Goal: Task Accomplishment & Management: Use online tool/utility

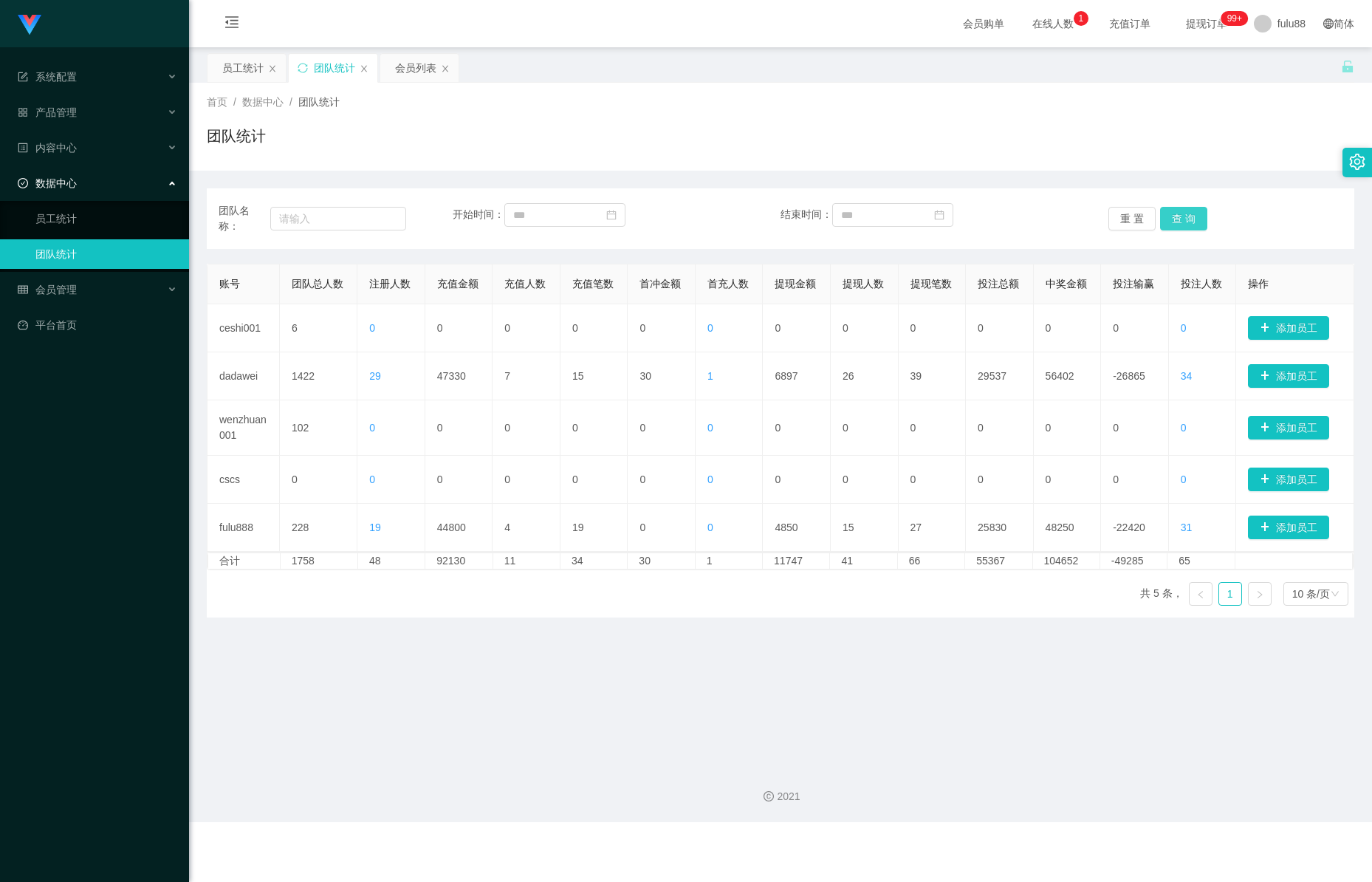
click at [1185, 217] on button "查 询" at bounding box center [1183, 219] width 47 height 24
click at [1182, 216] on button "查 询" at bounding box center [1183, 219] width 47 height 24
click at [1160, 217] on button "查 询" at bounding box center [1183, 219] width 47 height 24
click at [1164, 219] on button "查 询" at bounding box center [1183, 219] width 47 height 24
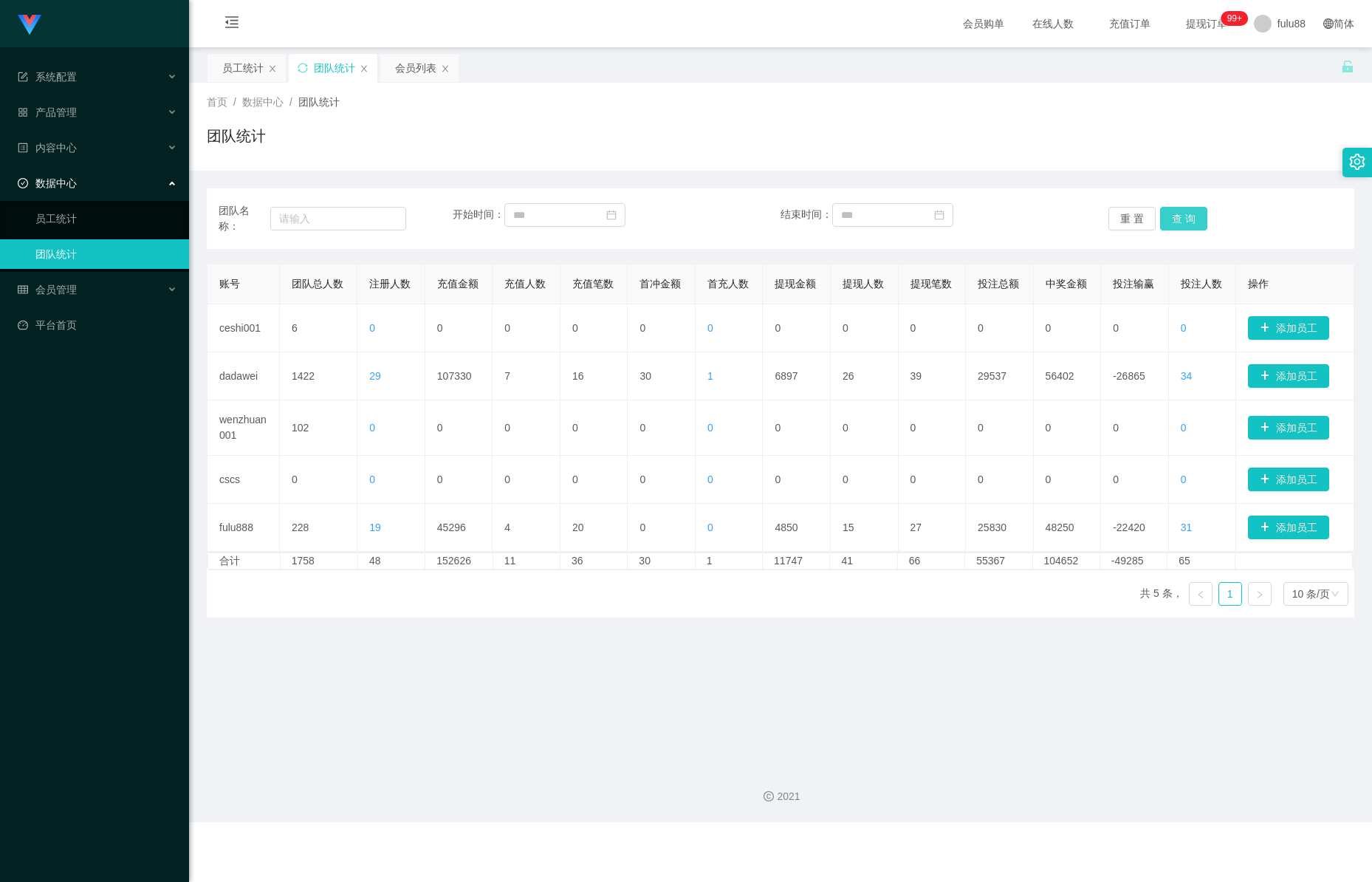
click at [1160, 221] on button "查 询" at bounding box center [1183, 219] width 47 height 24
click at [1171, 215] on button "查 询" at bounding box center [1183, 219] width 47 height 24
click at [1173, 215] on button "查 询" at bounding box center [1183, 219] width 47 height 24
